Goal: Entertainment & Leisure: Browse casually

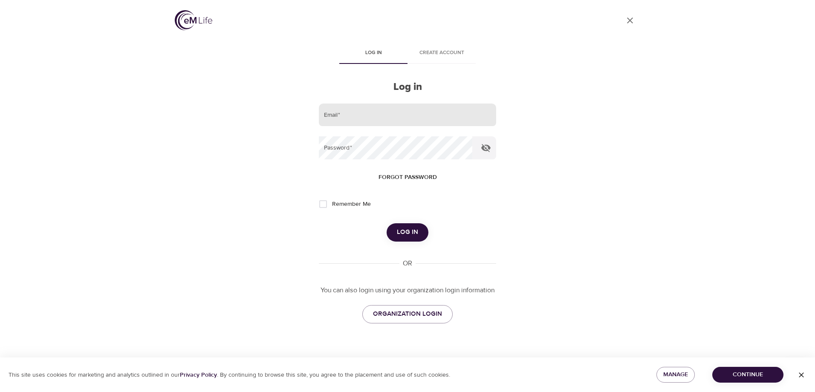
click at [366, 115] on input "email" at bounding box center [407, 115] width 177 height 23
type input "[PERSON_NAME][EMAIL_ADDRESS][DOMAIN_NAME]"
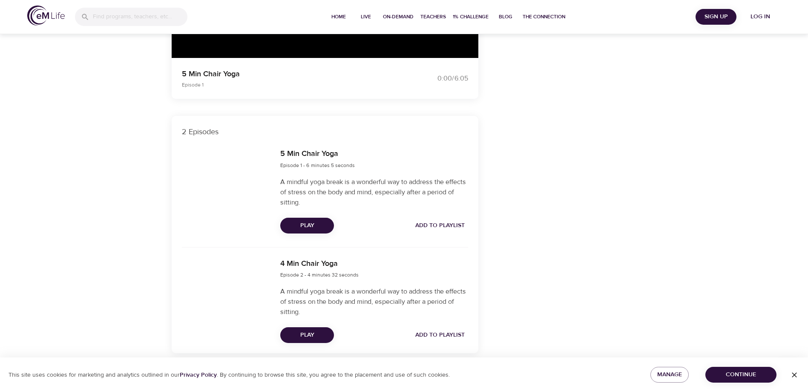
scroll to position [213, 0]
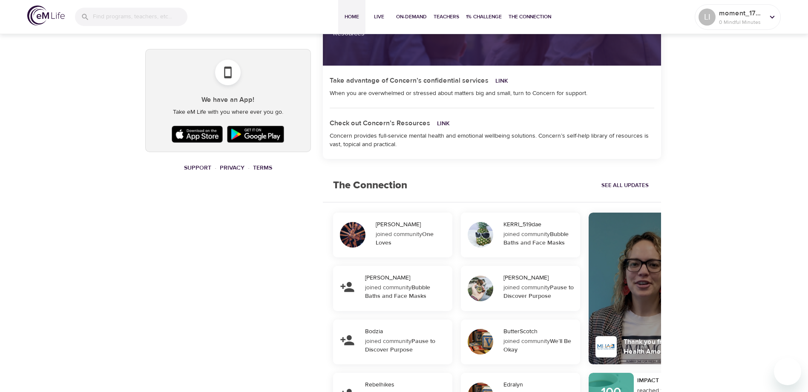
scroll to position [418, 0]
